Goal: Navigation & Orientation: Find specific page/section

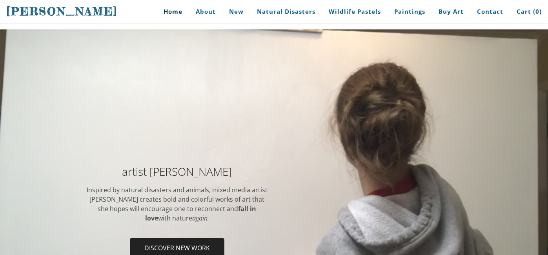
scroll to position [84, 0]
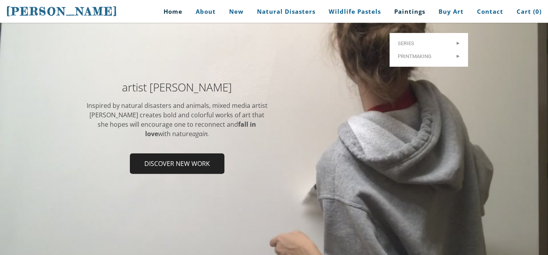
click at [403, 13] on link "Paintings" at bounding box center [410, 12] width 43 height 18
click at [0, 164] on div "artist [PERSON_NAME] Inspired by natural disasters and animals, mixed media art…" at bounding box center [274, 130] width 548 height 141
click at [0, 165] on div "artist [PERSON_NAME] Inspired by natural disasters and animals, mixed media art…" at bounding box center [274, 130] width 548 height 141
click at [0, 164] on div "artist [PERSON_NAME] Inspired by natural disasters and animals, mixed media art…" at bounding box center [274, 130] width 548 height 141
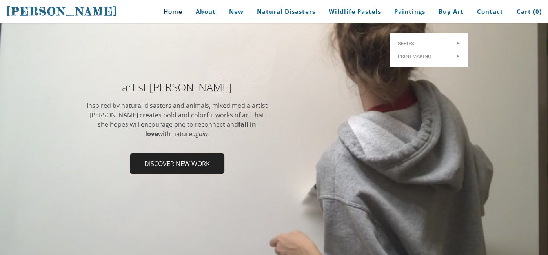
click at [0, 164] on div "artist [PERSON_NAME] Inspired by natural disasters and animals, mixed media art…" at bounding box center [274, 130] width 548 height 141
click at [0, 163] on div "artist [PERSON_NAME] Inspired by natural disasters and animals, mixed media art…" at bounding box center [274, 130] width 548 height 141
click at [0, 164] on div "artist [PERSON_NAME] Inspired by natural disasters and animals, mixed media art…" at bounding box center [274, 130] width 548 height 141
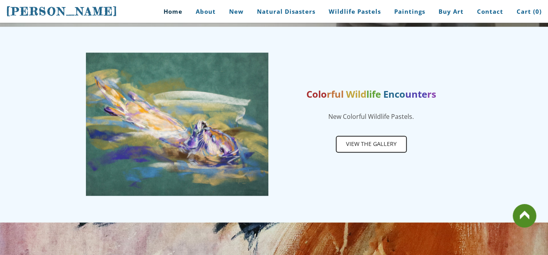
scroll to position [376, 0]
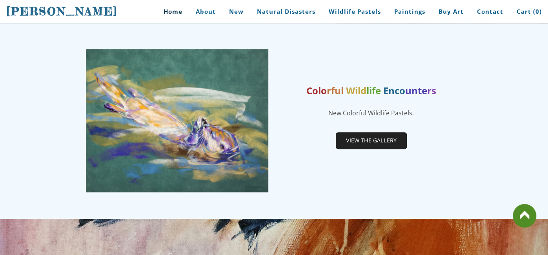
click at [361, 145] on span "View the gallery" at bounding box center [371, 140] width 69 height 15
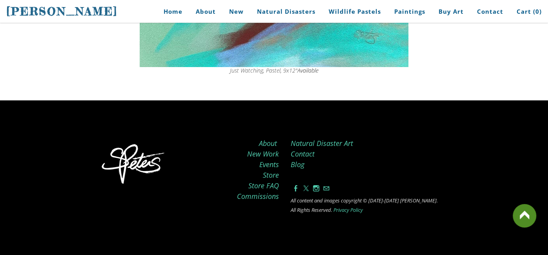
scroll to position [1828, 0]
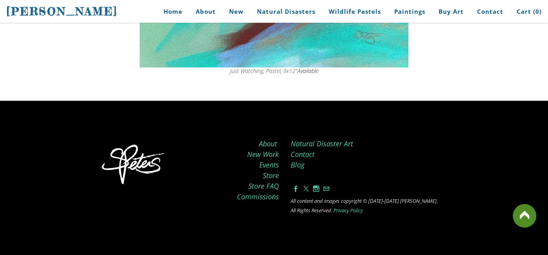
click at [341, 139] on link "Natural Disaster Art" at bounding box center [322, 143] width 62 height 9
